Goal: Task Accomplishment & Management: Manage account settings

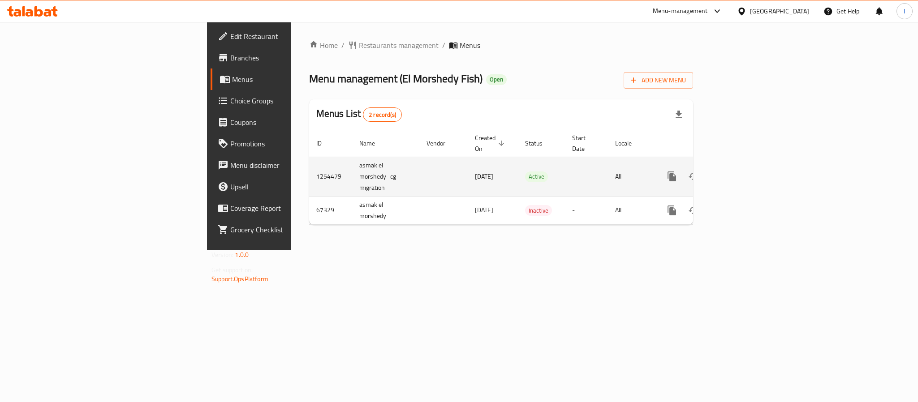
click at [742, 171] on icon "enhanced table" at bounding box center [736, 176] width 11 height 11
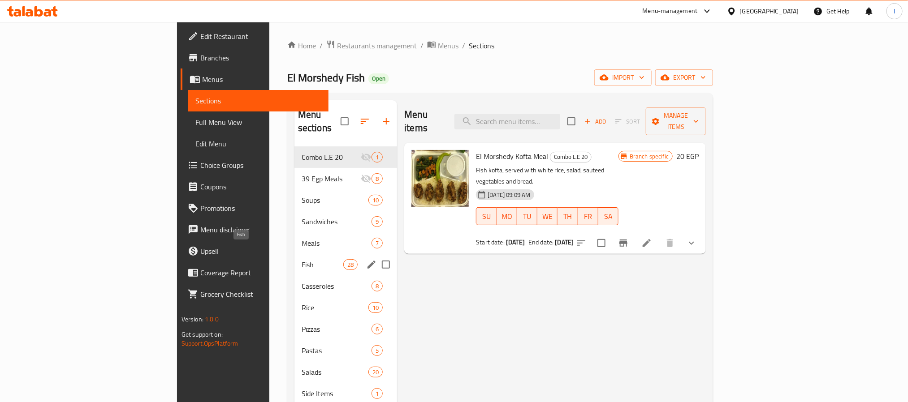
click at [302, 259] on span "Fish" at bounding box center [323, 264] width 42 height 11
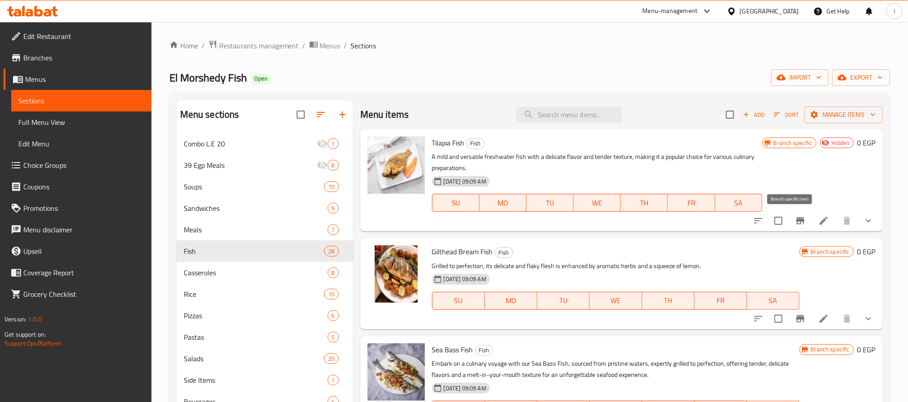
click at [795, 222] on icon "Branch-specific-item" at bounding box center [800, 221] width 11 height 11
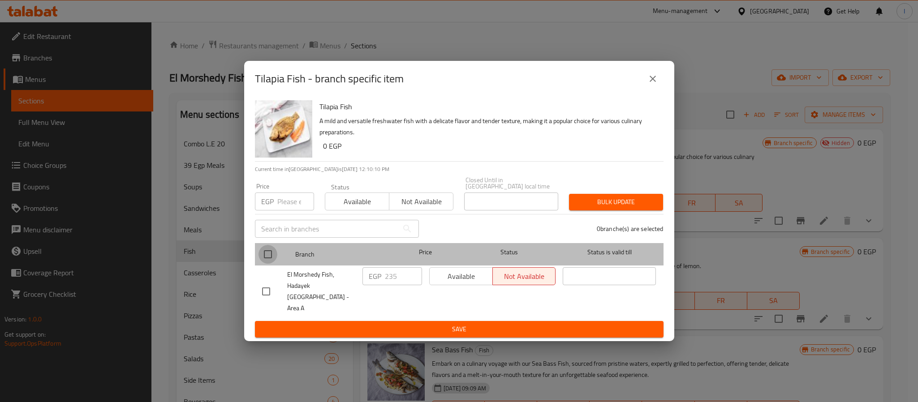
click at [272, 255] on input "checkbox" at bounding box center [268, 254] width 19 height 19
checkbox input "true"
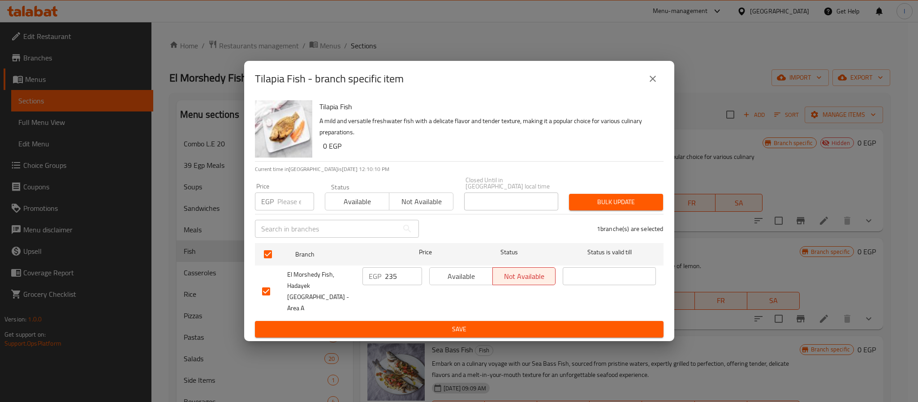
click at [477, 281] on span "Available" at bounding box center [461, 276] width 56 height 13
click at [472, 324] on span "Save" at bounding box center [459, 329] width 394 height 11
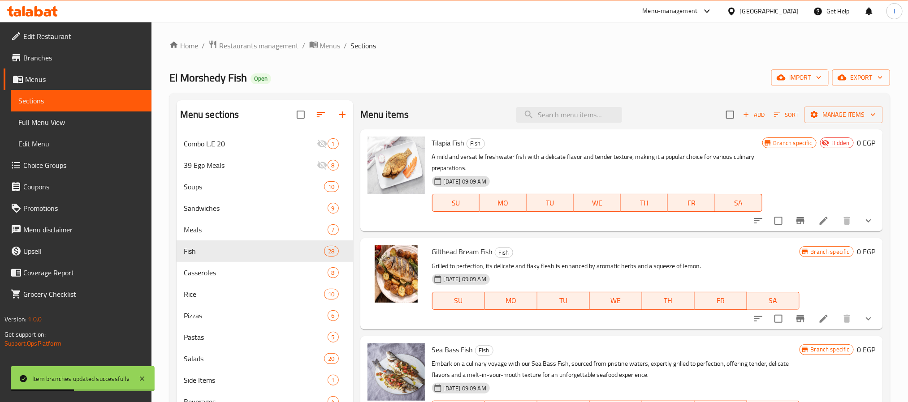
click at [448, 143] on span "Tilapia Fish" at bounding box center [448, 142] width 33 height 13
copy h6 "Tilapia Fish"
click at [795, 225] on icon "Branch-specific-item" at bounding box center [800, 221] width 11 height 11
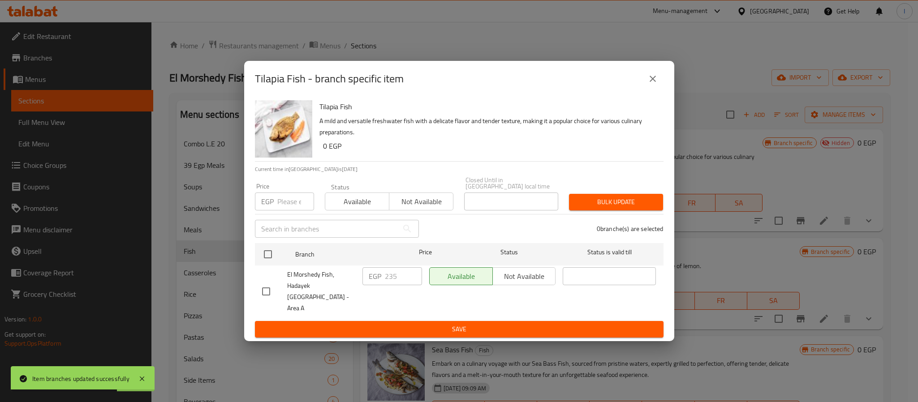
click at [649, 84] on icon "close" at bounding box center [653, 78] width 11 height 11
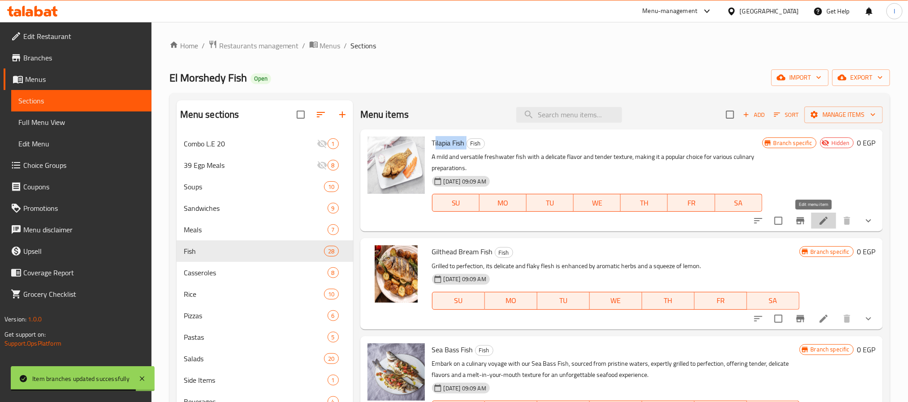
click at [818, 219] on icon at bounding box center [823, 221] width 11 height 11
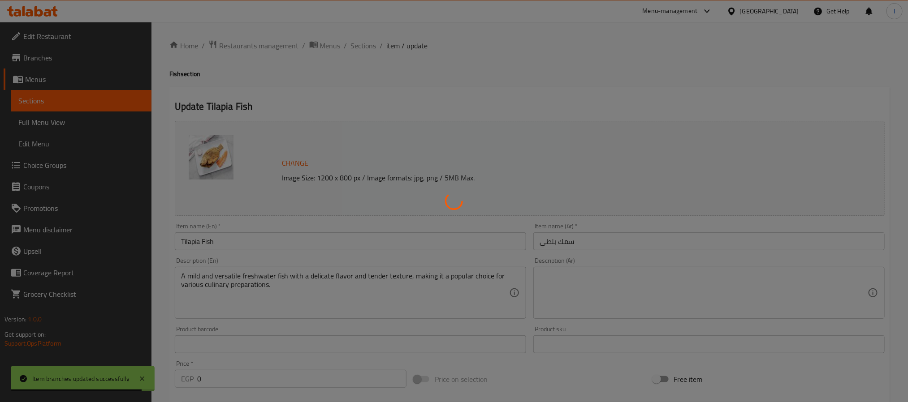
type input "إختيارك من:"
type input "1"
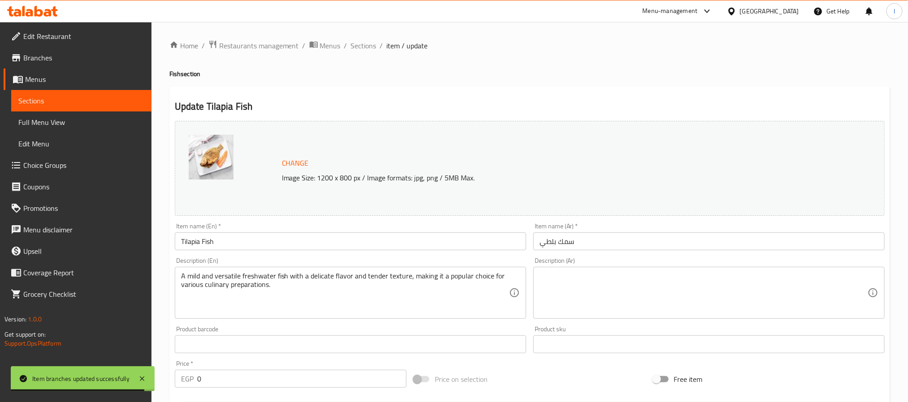
scroll to position [259, 0]
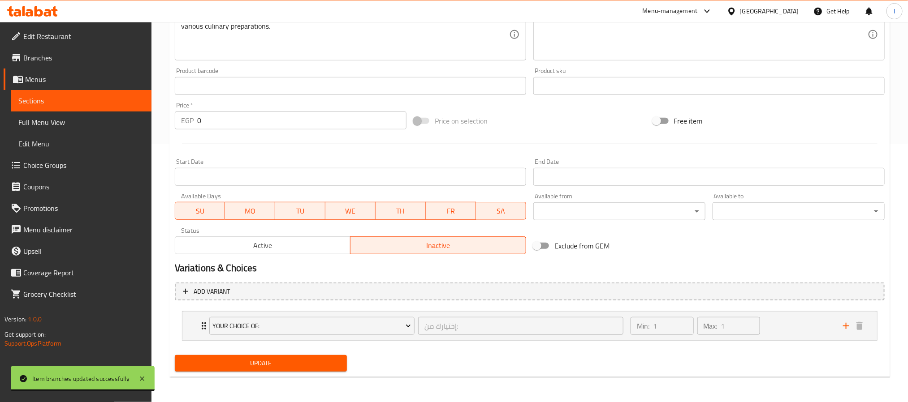
click at [322, 244] on span "Active" at bounding box center [263, 245] width 169 height 13
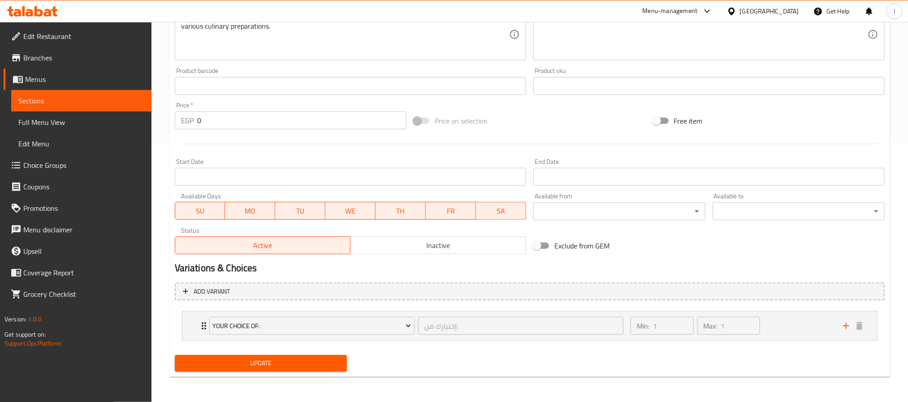
click at [296, 369] on span "Update" at bounding box center [261, 363] width 158 height 11
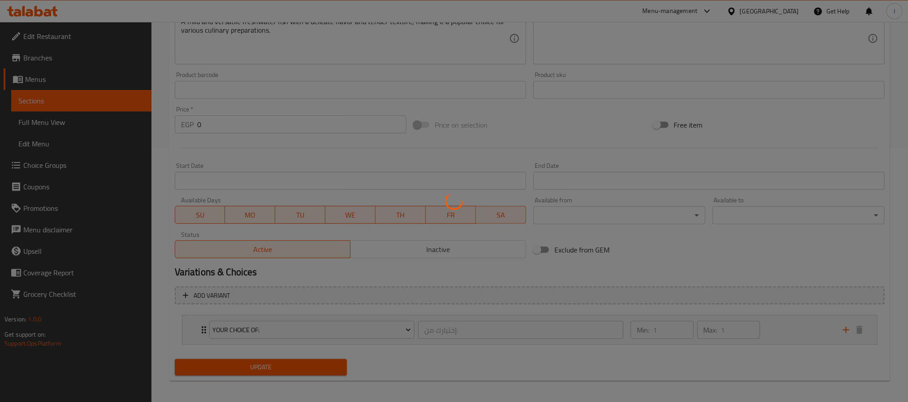
scroll to position [0, 0]
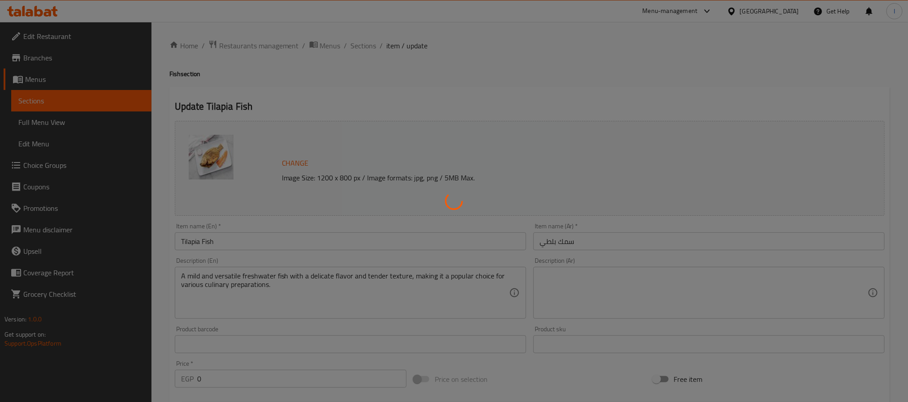
click at [415, 87] on div at bounding box center [454, 201] width 908 height 402
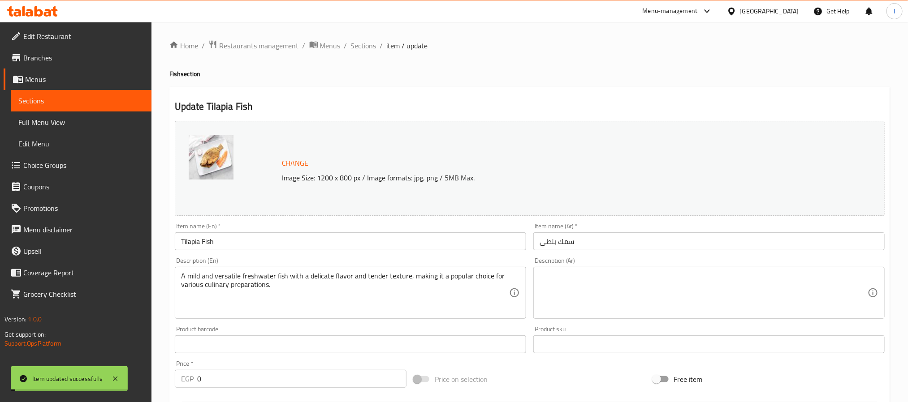
click at [359, 45] on span "Sections" at bounding box center [364, 45] width 26 height 11
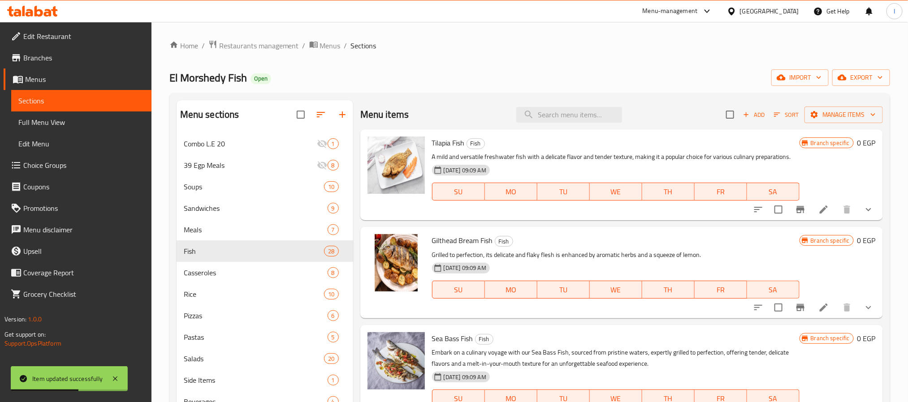
click at [607, 78] on div "El Morshedy Fish Open import export" at bounding box center [529, 77] width 721 height 17
click at [796, 210] on icon "Branch-specific-item" at bounding box center [800, 209] width 8 height 7
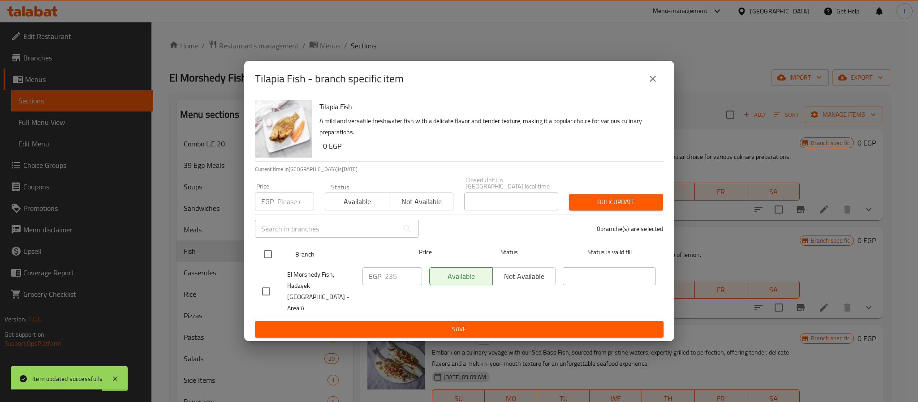
click at [265, 258] on input "checkbox" at bounding box center [268, 254] width 19 height 19
checkbox input "true"
click at [532, 283] on span "Not available" at bounding box center [525, 276] width 56 height 13
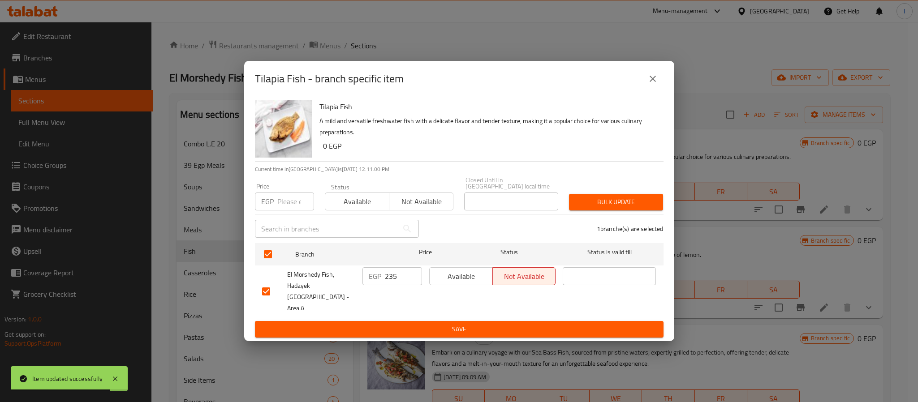
click at [539, 324] on span "Save" at bounding box center [459, 329] width 394 height 11
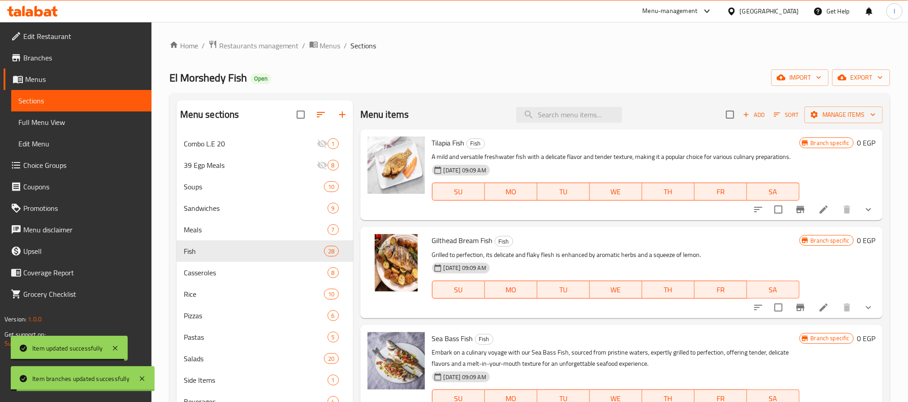
click at [654, 85] on div "El Morshedy Fish Open import export" at bounding box center [529, 77] width 721 height 17
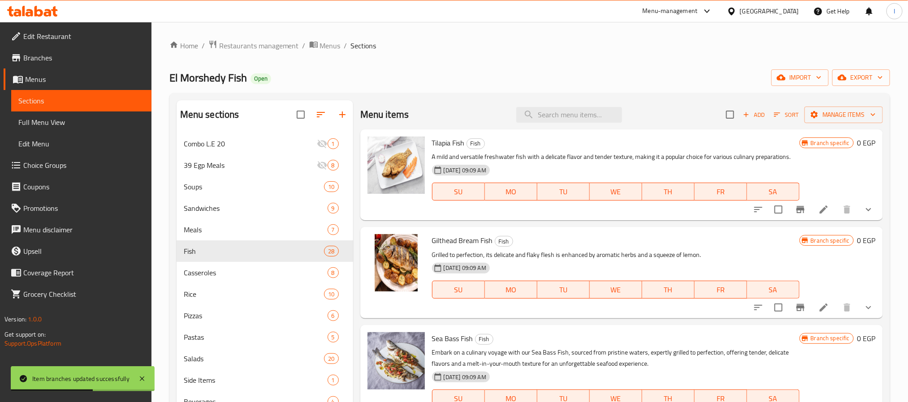
click at [815, 216] on li at bounding box center [823, 210] width 25 height 16
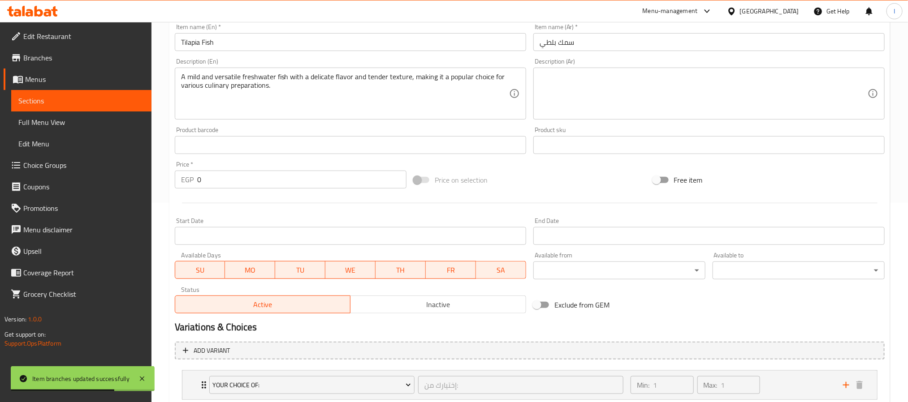
scroll to position [259, 0]
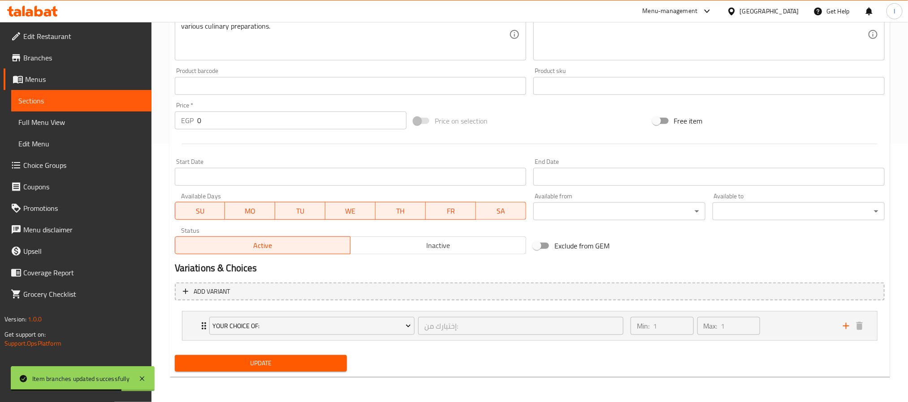
click at [419, 242] on span "Inactive" at bounding box center [438, 245] width 169 height 13
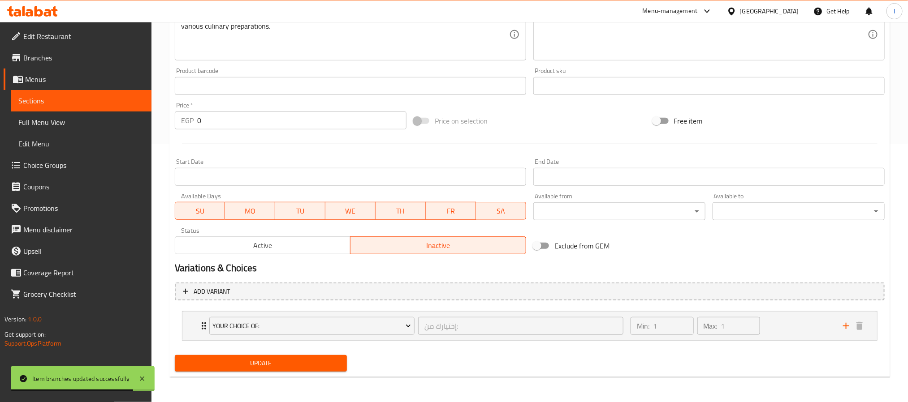
click at [320, 360] on span "Update" at bounding box center [261, 363] width 158 height 11
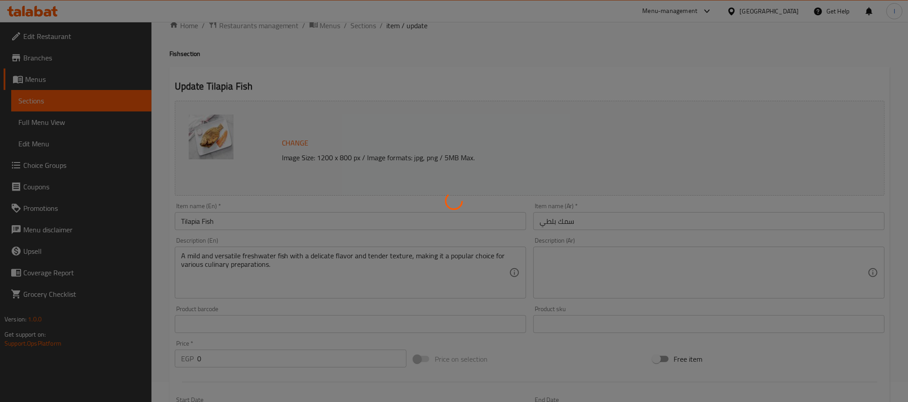
scroll to position [0, 0]
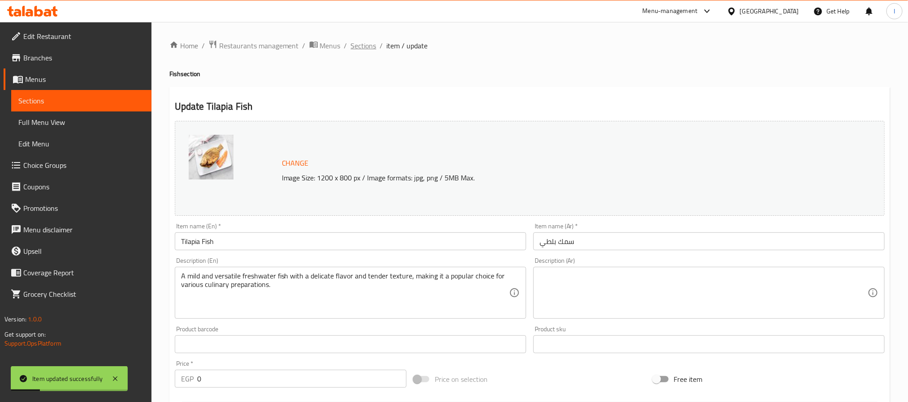
click at [357, 43] on span "Sections" at bounding box center [364, 45] width 26 height 11
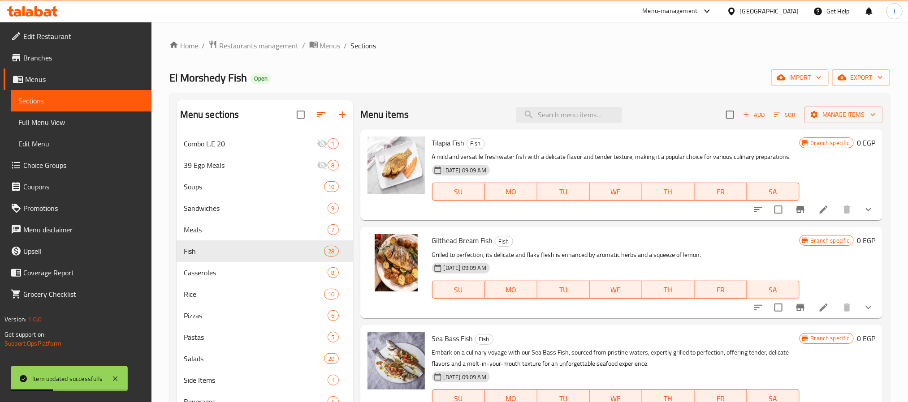
click at [796, 212] on icon "Branch-specific-item" at bounding box center [800, 209] width 8 height 7
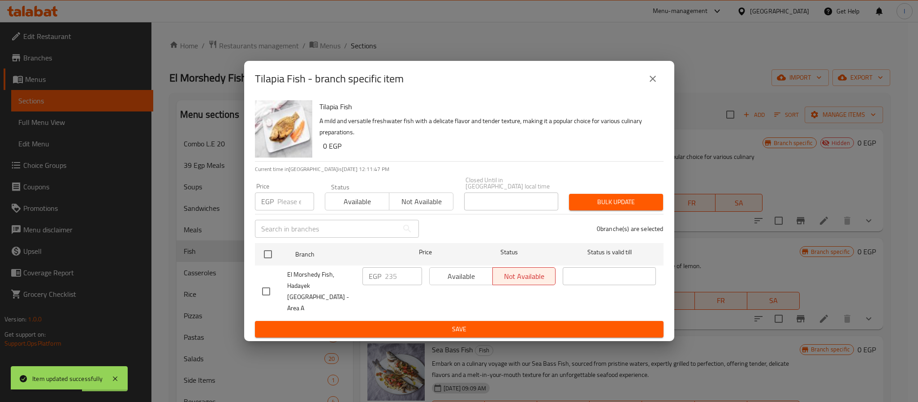
click at [649, 84] on icon "close" at bounding box center [653, 78] width 11 height 11
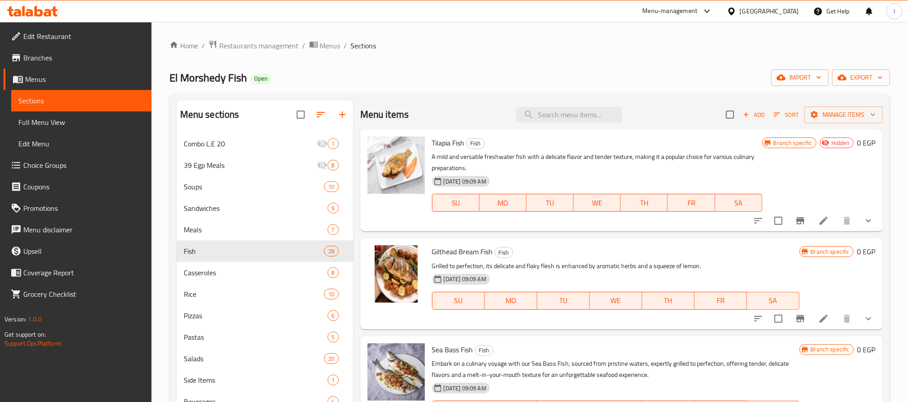
click at [201, 79] on span "El Morshedy Fish" at bounding box center [208, 78] width 78 height 20
copy span "El Morshedy Fish"
click at [257, 47] on span "Restaurants management" at bounding box center [259, 45] width 80 height 11
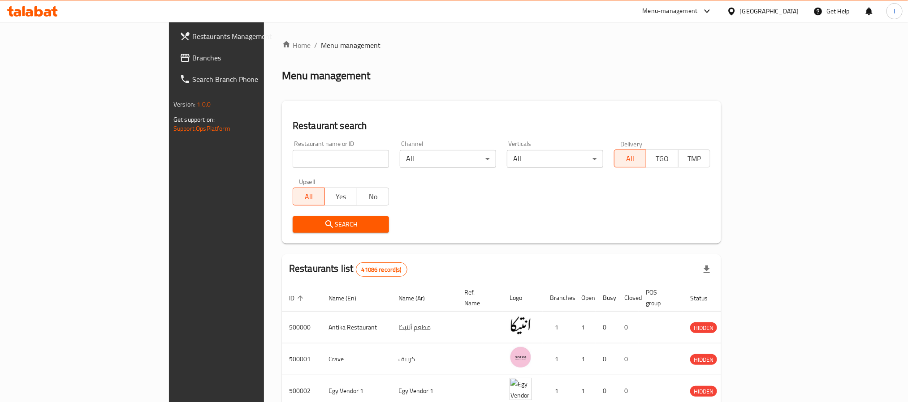
click at [293, 156] on input "search" at bounding box center [341, 159] width 96 height 18
paste input "One minute, Nadi el shams"
click at [293, 159] on input "One minute, Nadi el shams" at bounding box center [341, 159] width 96 height 18
drag, startPoint x: 231, startPoint y: 159, endPoint x: 265, endPoint y: 159, distance: 33.6
click at [293, 159] on input "One minute, Nadi el shams" at bounding box center [341, 159] width 96 height 18
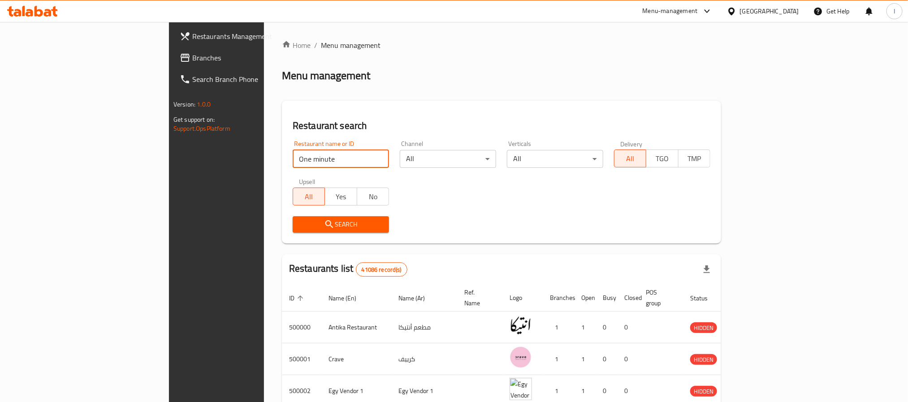
type input "One minute"
click button "Search" at bounding box center [341, 224] width 96 height 17
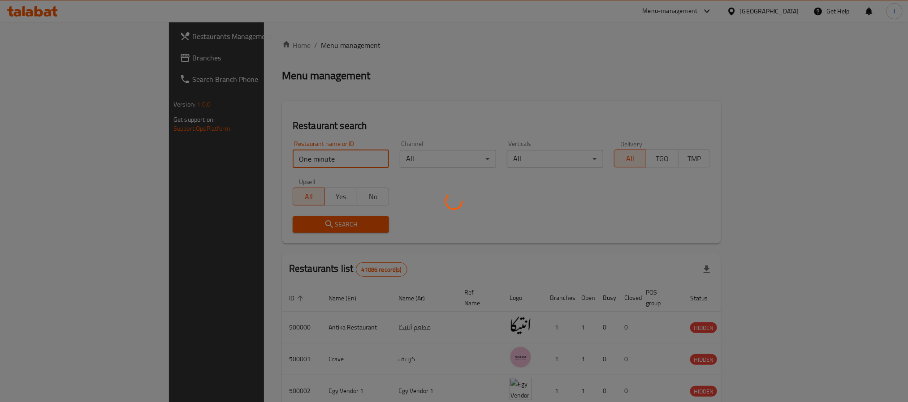
click at [365, 78] on div at bounding box center [454, 201] width 908 height 402
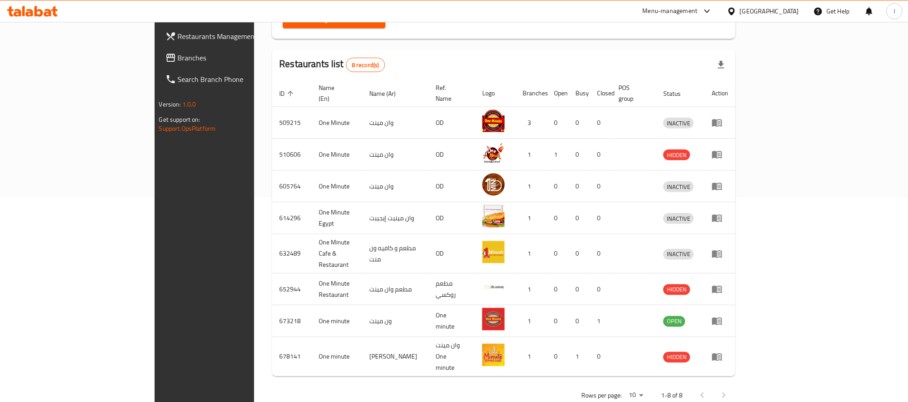
scroll to position [206, 0]
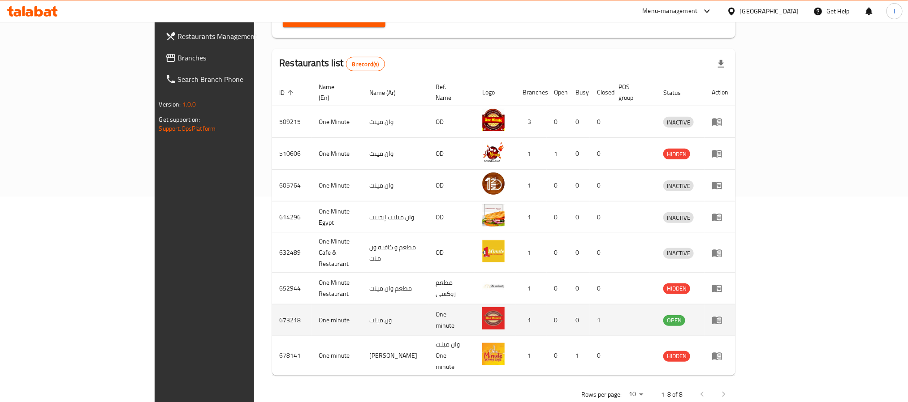
click at [722, 317] on icon "enhanced table" at bounding box center [717, 321] width 10 height 8
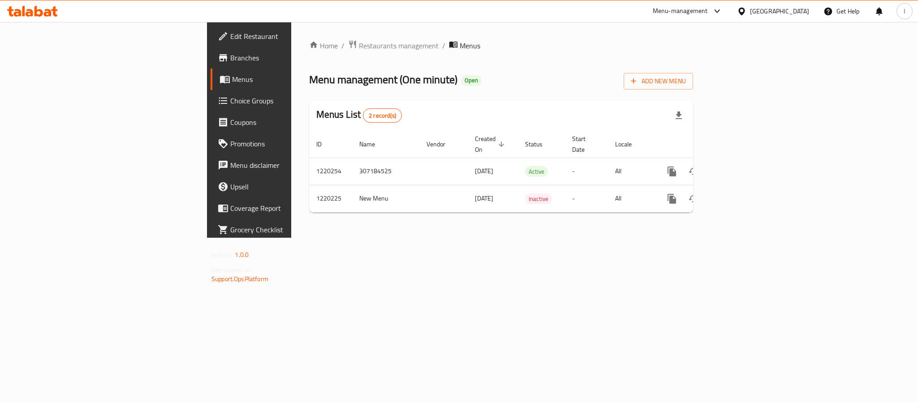
drag, startPoint x: 664, startPoint y: 64, endPoint x: 908, endPoint y: 177, distance: 269.1
click at [664, 65] on div "Home / Restaurants management / Menus Menu management ( One minute ) Open Add N…" at bounding box center [501, 130] width 384 height 180
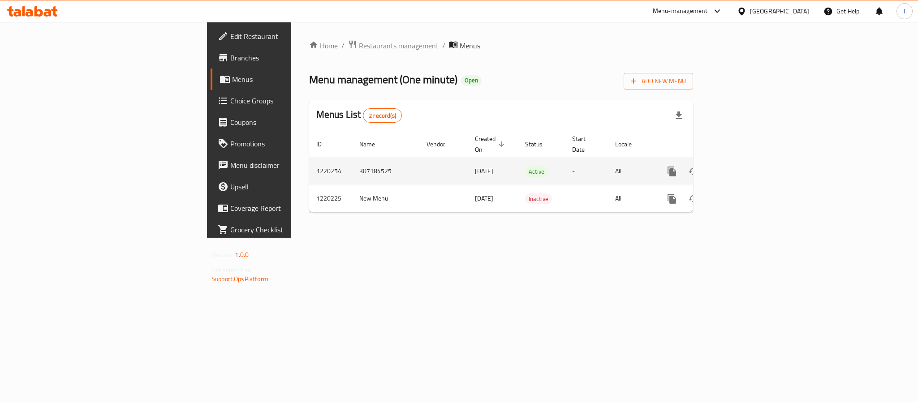
click at [742, 166] on icon "enhanced table" at bounding box center [736, 171] width 11 height 11
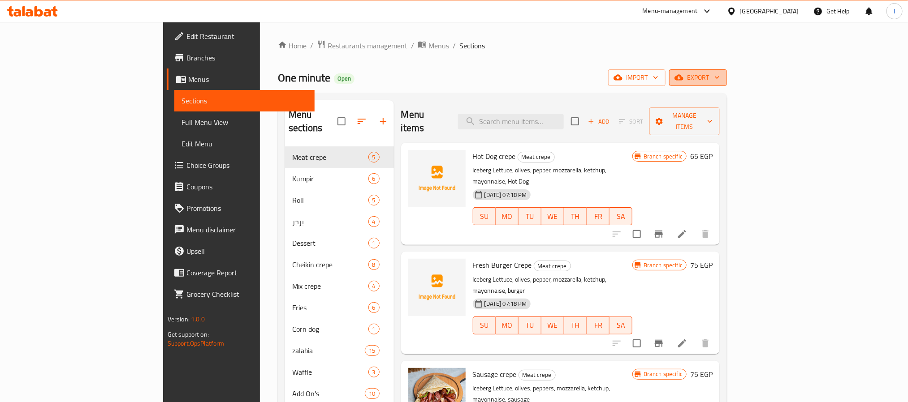
click at [720, 82] on span "export" at bounding box center [697, 77] width 43 height 11
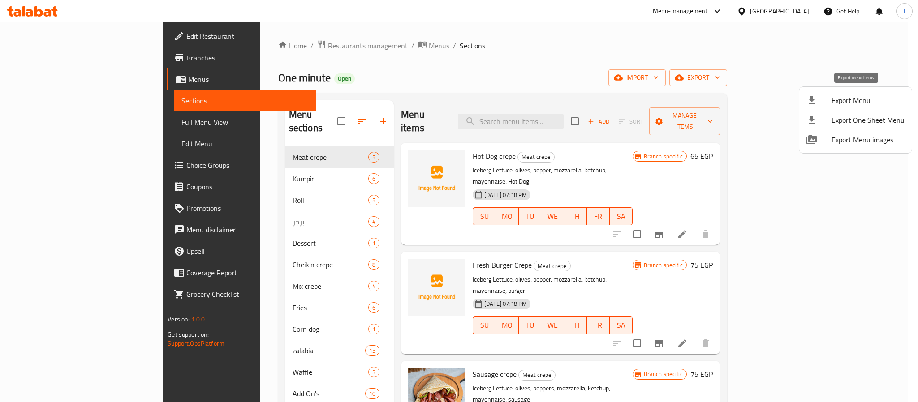
click at [850, 105] on span "Export Menu" at bounding box center [868, 100] width 73 height 11
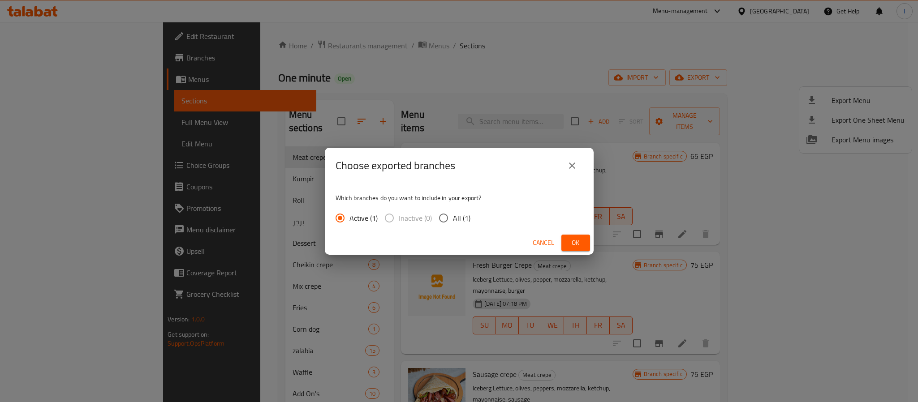
click at [575, 244] on span "Ok" at bounding box center [576, 243] width 14 height 11
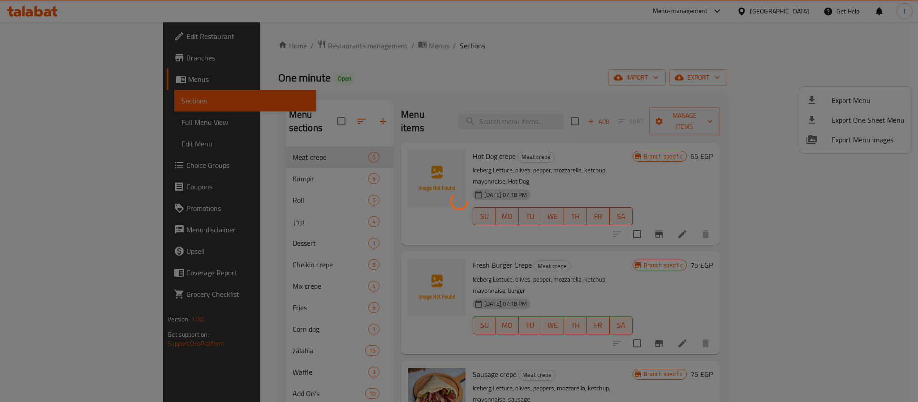
click at [444, 58] on div at bounding box center [459, 201] width 918 height 402
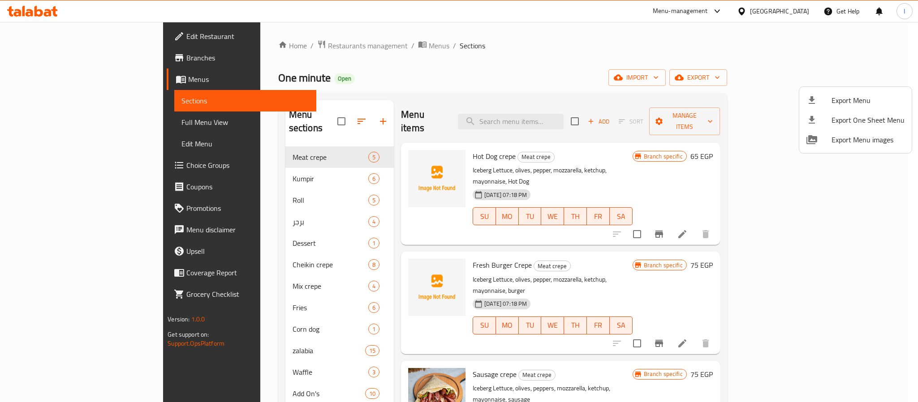
click at [500, 62] on div at bounding box center [459, 201] width 918 height 402
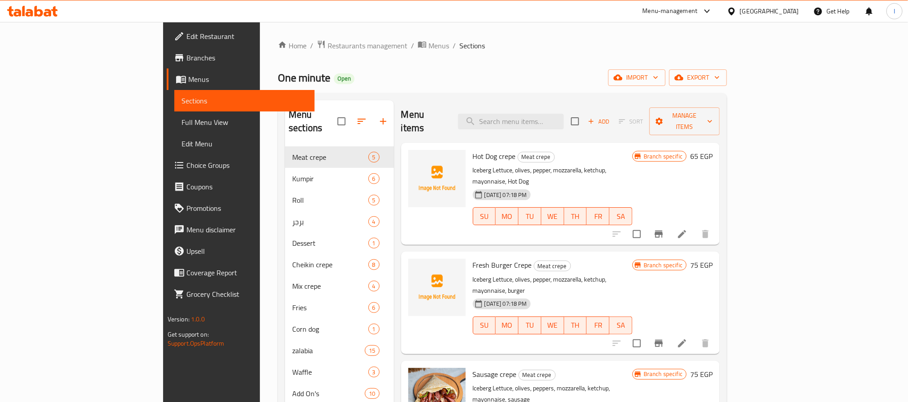
click at [456, 49] on ol "Home / Restaurants management / Menus / Sections" at bounding box center [502, 46] width 449 height 12
click at [328, 45] on span "Restaurants management" at bounding box center [368, 45] width 80 height 11
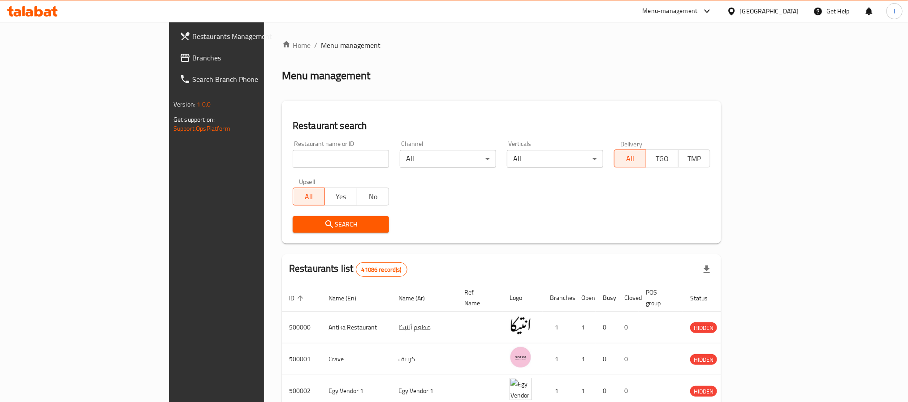
click at [192, 57] on span "Branches" at bounding box center [252, 57] width 121 height 11
